Goal: Communication & Community: Ask a question

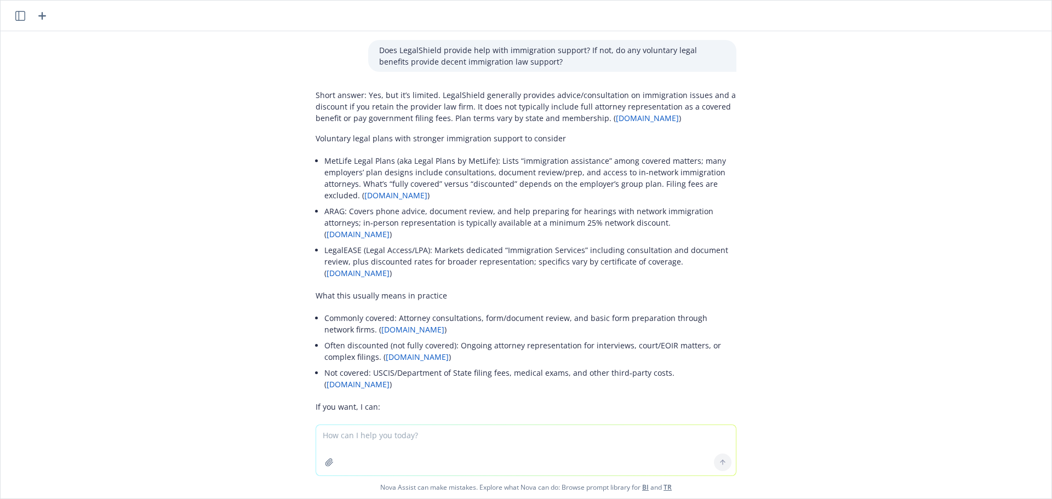
scroll to position [3027, 0]
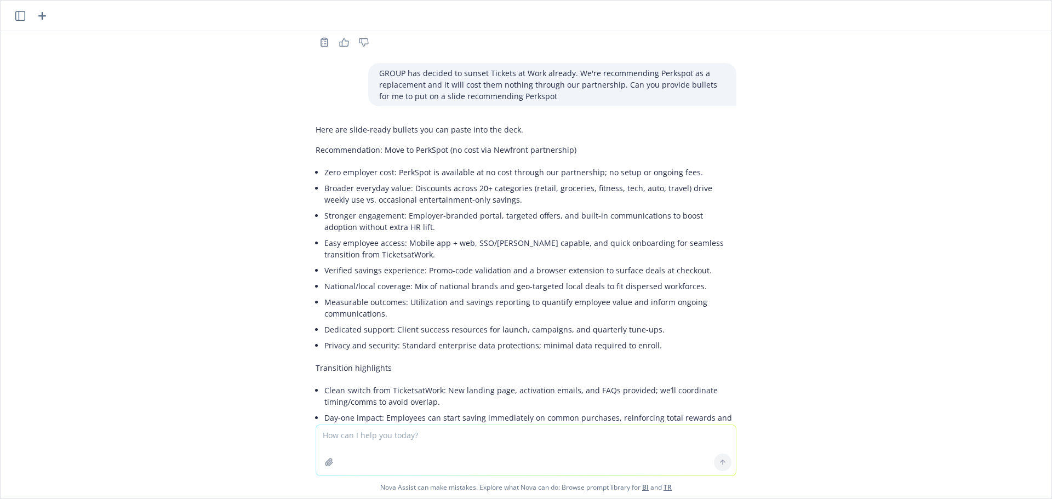
click at [552, 446] on textarea at bounding box center [526, 450] width 420 height 50
type textarea "ARe there any benefits of having Worksite Voluntary Benefits with Cigna when Me…"
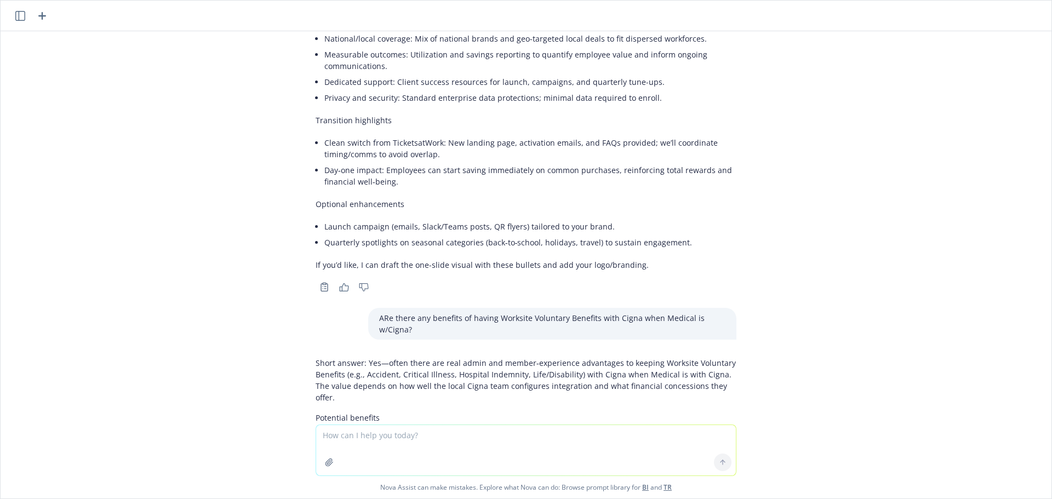
scroll to position [3249, 0]
